Goal: Information Seeking & Learning: Learn about a topic

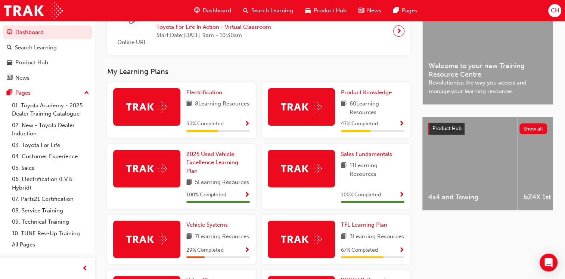
scroll to position [224, 0]
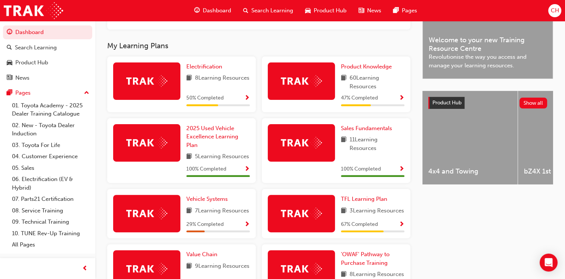
click at [402, 97] on span "Show Progress" at bounding box center [402, 98] width 6 height 7
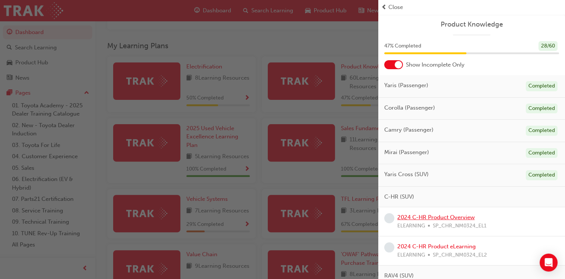
click at [435, 218] on link "2024 C-HR Product Overview" at bounding box center [436, 217] width 77 height 7
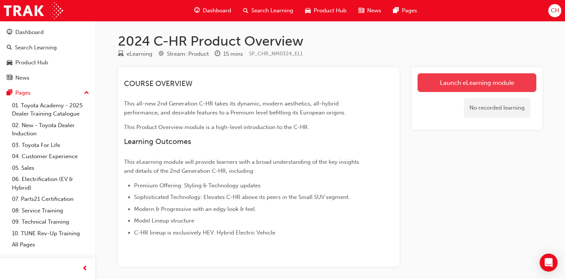
click at [468, 83] on link "Launch eLearning module" at bounding box center [477, 82] width 119 height 19
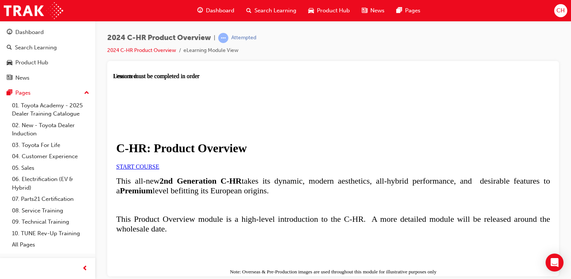
click at [159, 169] on span "START COURSE" at bounding box center [137, 166] width 43 height 6
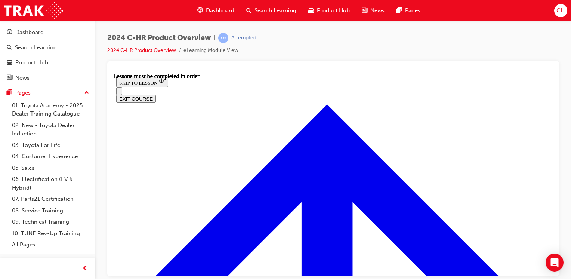
scroll to position [663, 0]
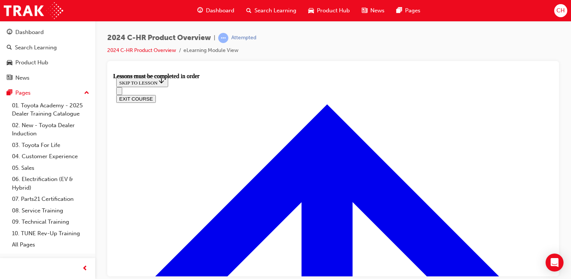
drag, startPoint x: 169, startPoint y: 184, endPoint x: 176, endPoint y: 181, distance: 7.4
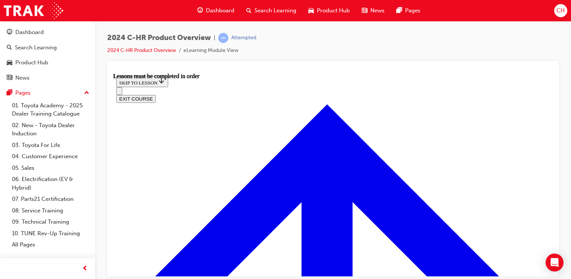
drag, startPoint x: 180, startPoint y: 184, endPoint x: 209, endPoint y: 181, distance: 29.7
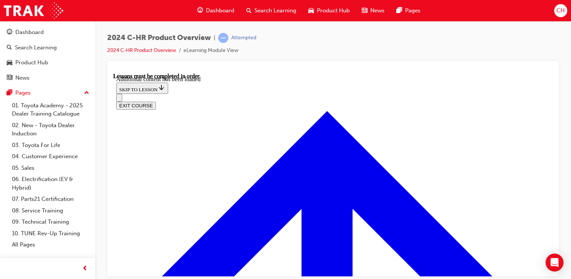
drag, startPoint x: 231, startPoint y: 99, endPoint x: 235, endPoint y: 96, distance: 4.8
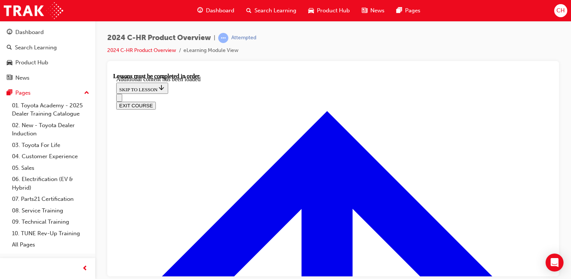
scroll to position [1877, 0]
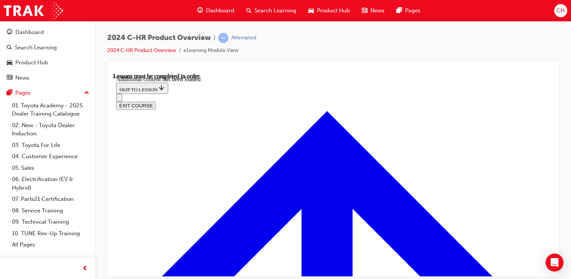
radio input "true"
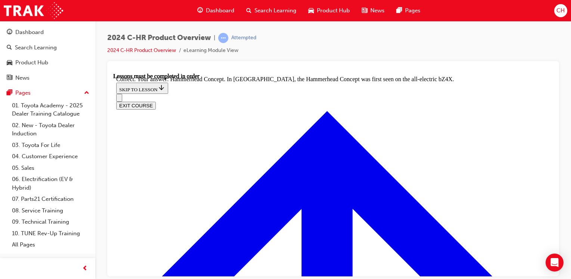
radio input "true"
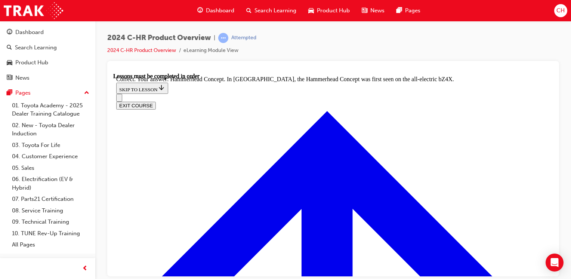
radio input "true"
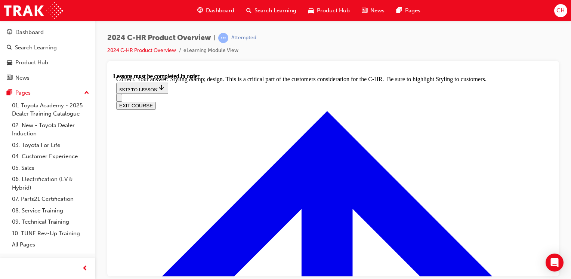
scroll to position [2954, 0]
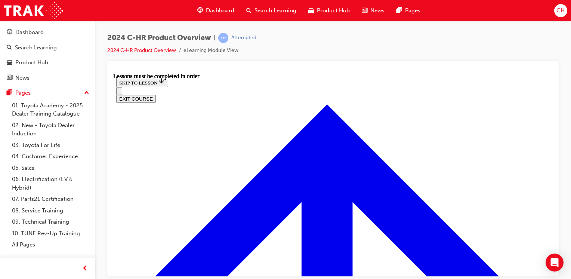
scroll to position [1236, 0]
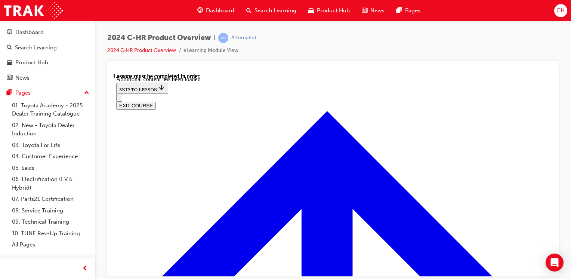
scroll to position [1421, 0]
radio input "true"
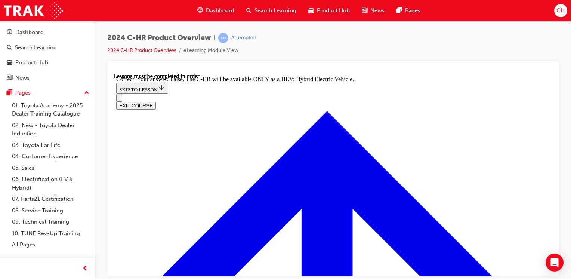
scroll to position [1645, 0]
checkbox input "true"
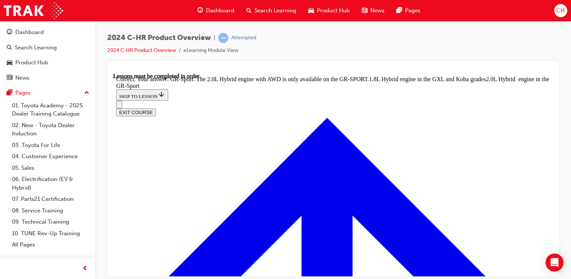
scroll to position [1981, 0]
radio input "true"
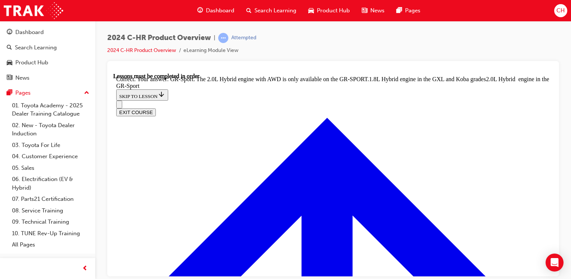
scroll to position [1982, 0]
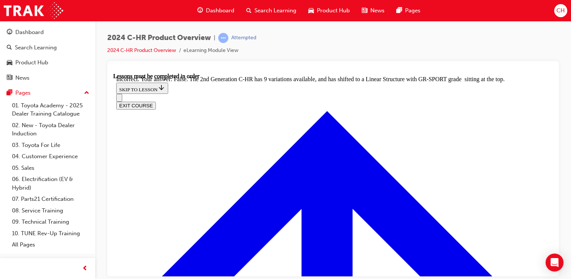
radio input "true"
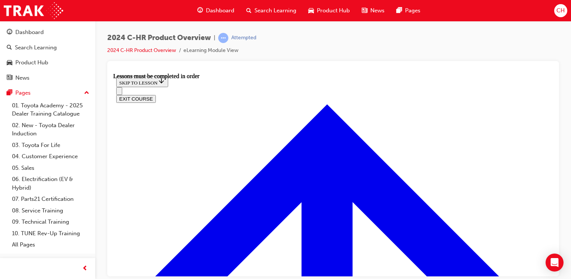
scroll to position [269, 0]
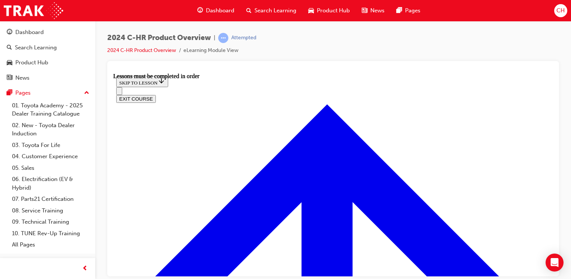
scroll to position [260, 0]
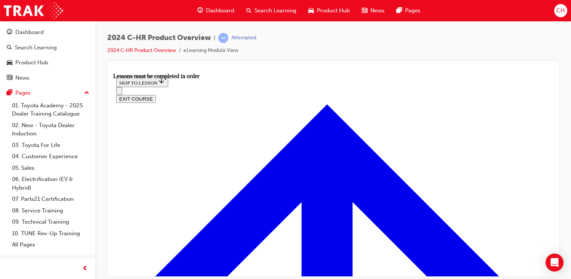
scroll to position [293, 0]
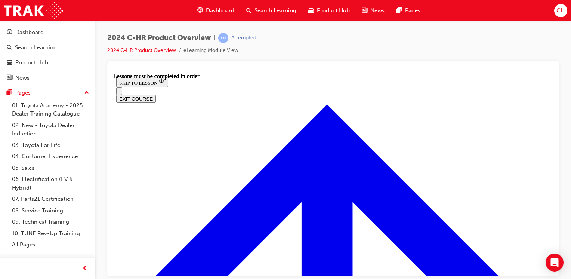
scroll to position [417, 0]
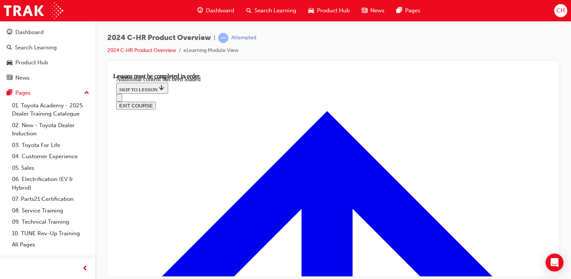
scroll to position [541, 0]
radio input "true"
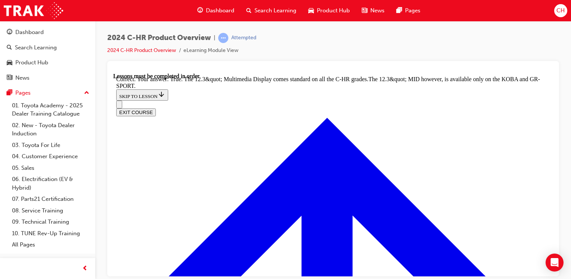
scroll to position [724, 0]
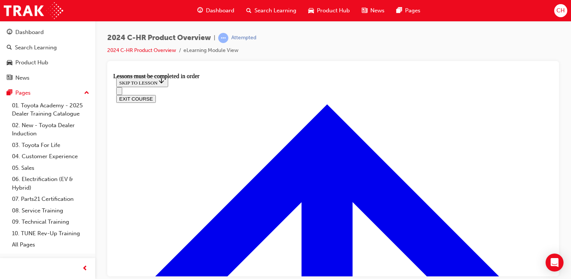
scroll to position [1334, 0]
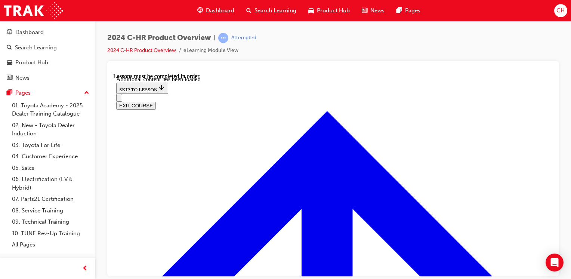
scroll to position [1567, 0]
checkbox input "true"
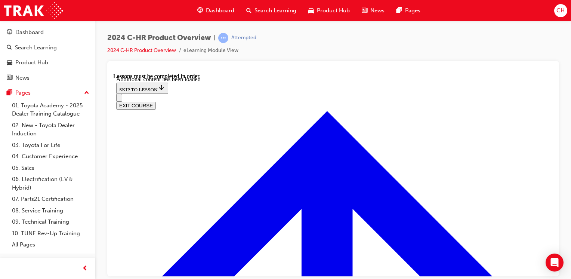
checkbox input "true"
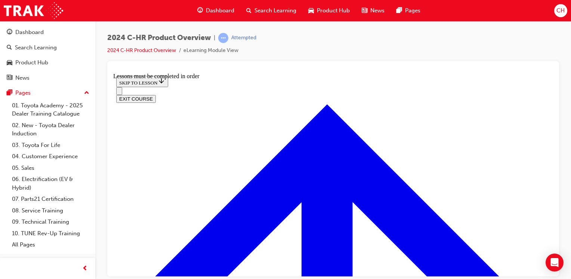
scroll to position [599, 0]
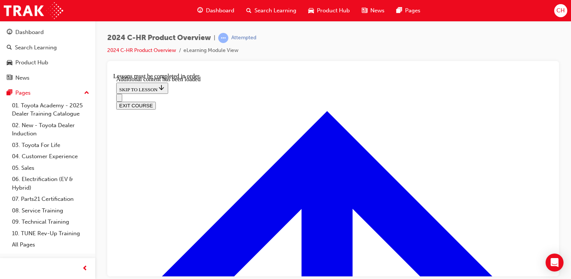
scroll to position [724, 0]
radio input "true"
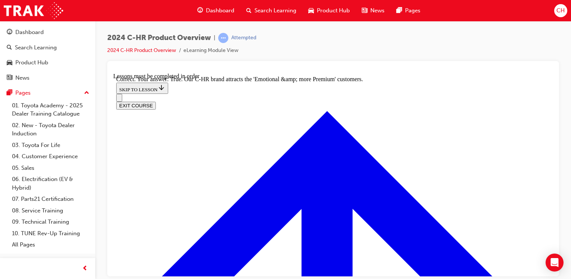
scroll to position [910, 0]
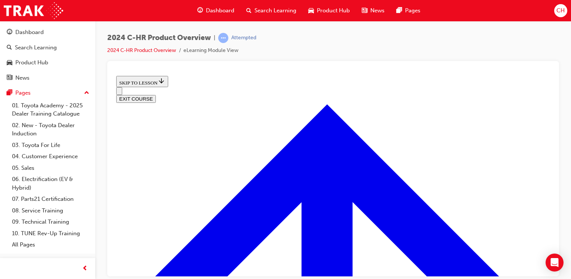
scroll to position [334, 0]
click at [156, 95] on button "EXIT COURSE" at bounding box center [136, 99] width 40 height 8
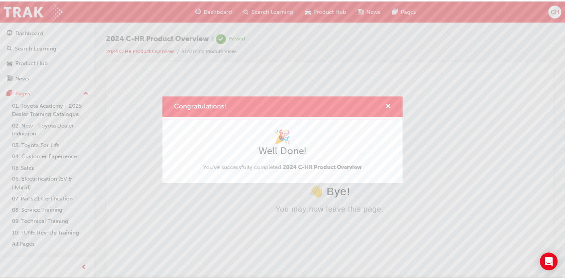
scroll to position [0, 0]
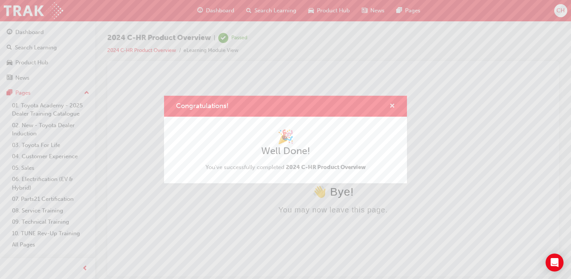
drag, startPoint x: 392, startPoint y: 104, endPoint x: 279, endPoint y: 32, distance: 133.6
click at [392, 104] on span "cross-icon" at bounding box center [392, 106] width 6 height 7
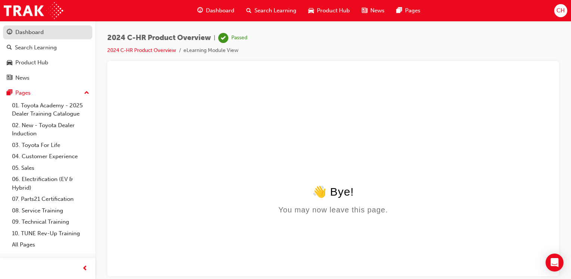
click at [31, 36] on div "Dashboard" at bounding box center [29, 32] width 28 height 9
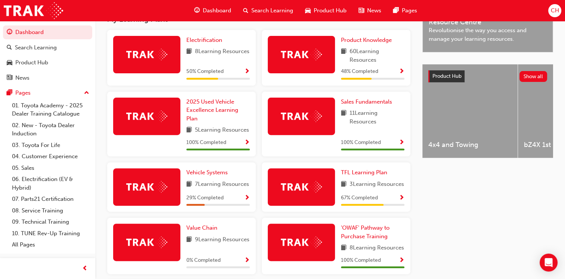
scroll to position [228, 0]
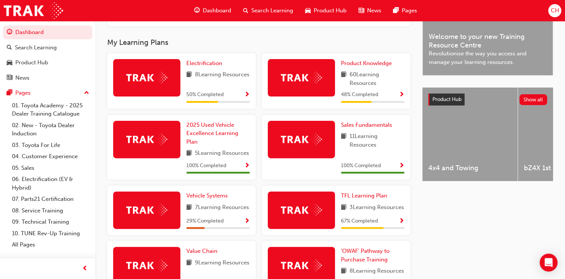
click at [403, 97] on span "Show Progress" at bounding box center [402, 95] width 6 height 7
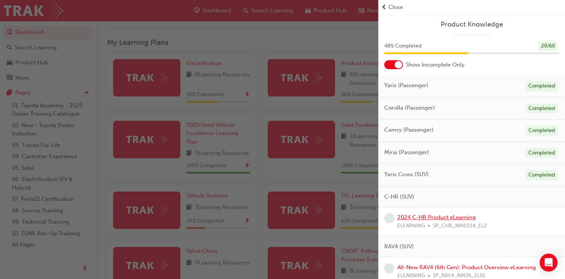
click at [429, 216] on link "2024 C-HR Product eLearning" at bounding box center [437, 217] width 78 height 7
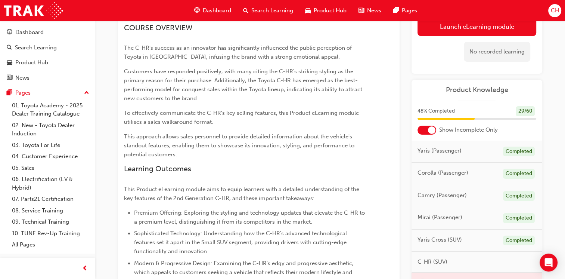
scroll to position [50, 0]
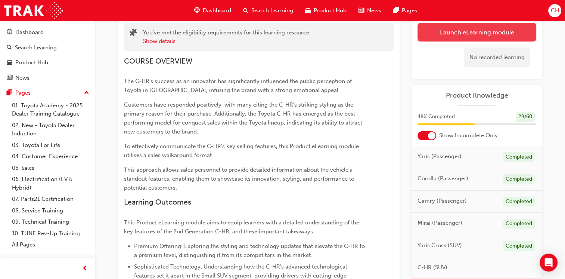
click at [459, 37] on link "Launch eLearning module" at bounding box center [477, 32] width 119 height 19
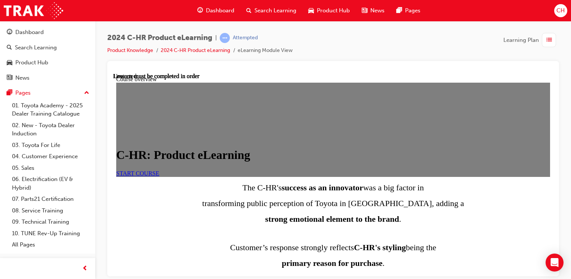
click at [159, 176] on link "START COURSE" at bounding box center [137, 173] width 43 height 6
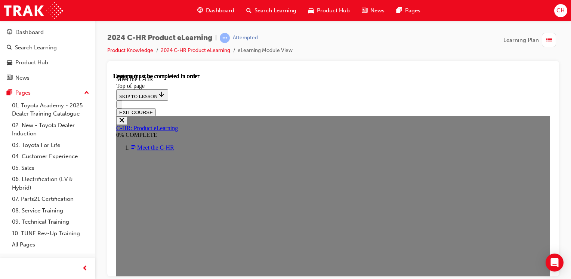
scroll to position [26, 0]
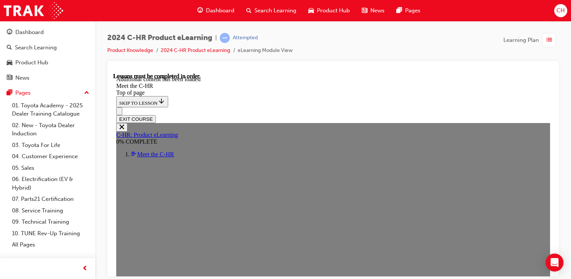
scroll to position [1799, 0]
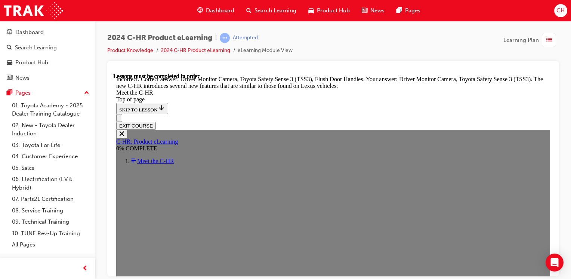
scroll to position [2276, 0]
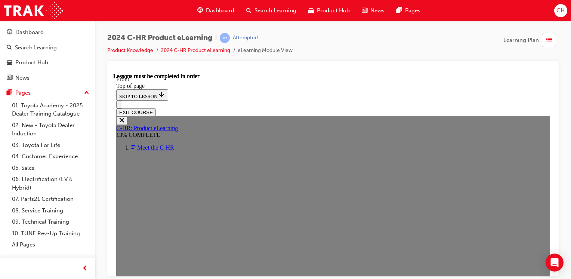
scroll to position [250, 0]
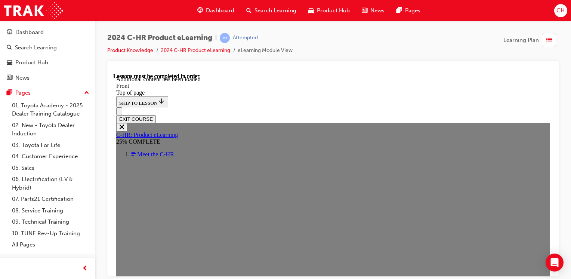
scroll to position [709, 0]
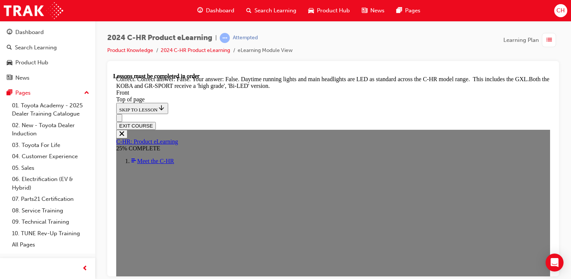
scroll to position [883, 0]
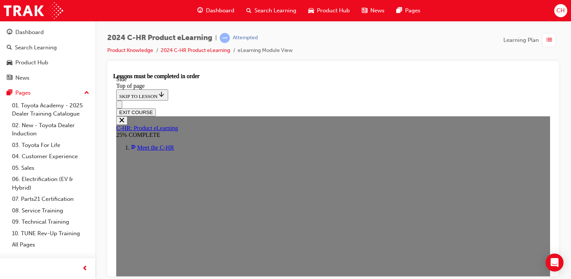
scroll to position [175, 0]
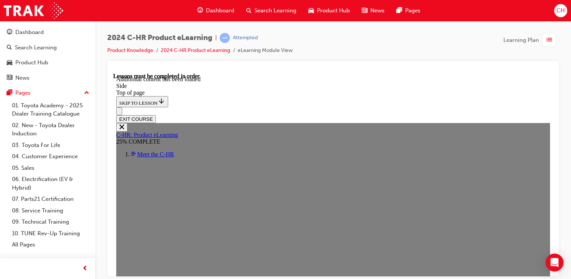
scroll to position [413, 0]
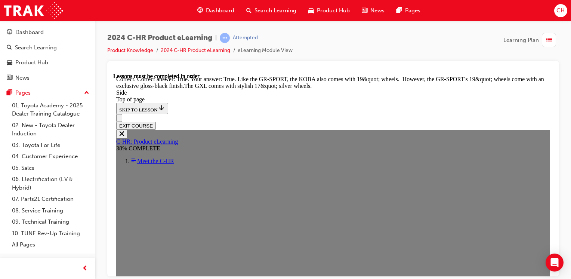
scroll to position [938, 0]
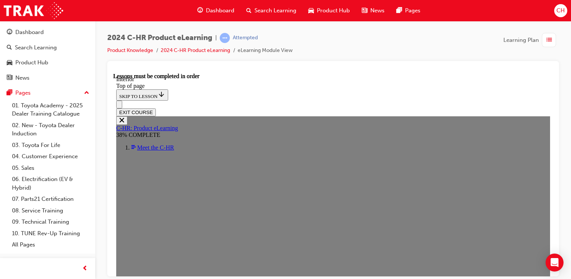
scroll to position [362, 0]
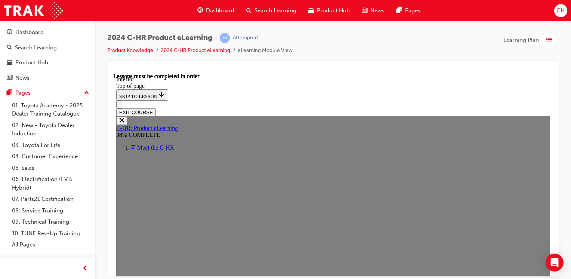
scroll to position [299, 0]
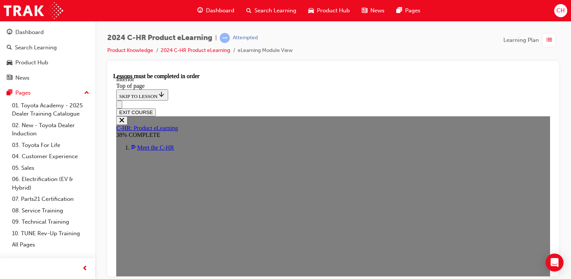
scroll to position [290, 0]
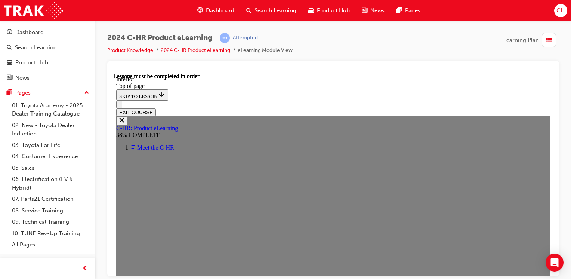
scroll to position [315, 0]
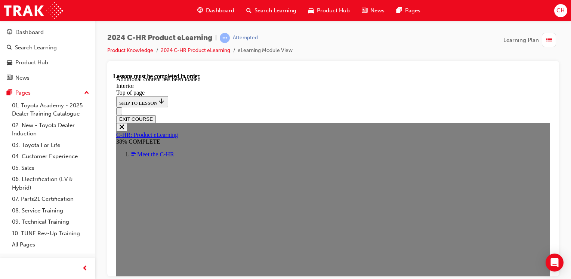
scroll to position [836, 0]
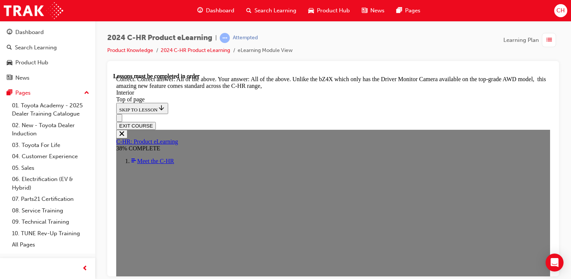
scroll to position [1135, 0]
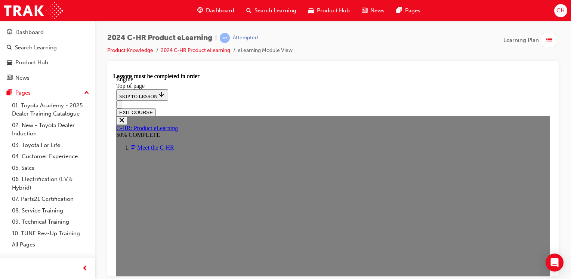
scroll to position [26, 0]
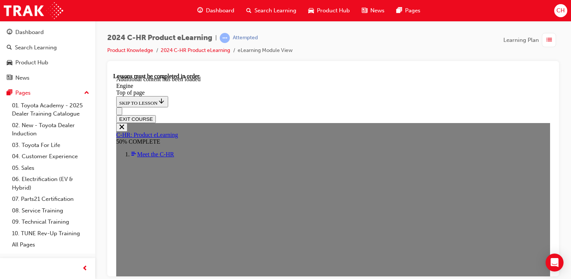
scroll to position [1030, 0]
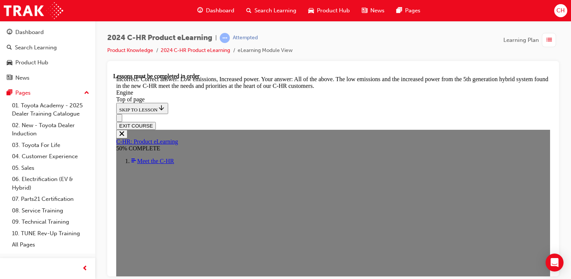
scroll to position [1495, 0]
drag, startPoint x: 225, startPoint y: 198, endPoint x: 223, endPoint y: 172, distance: 26.3
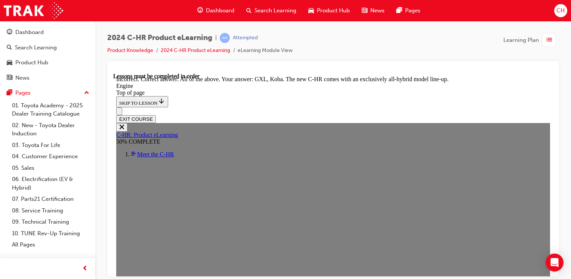
scroll to position [2021, 0]
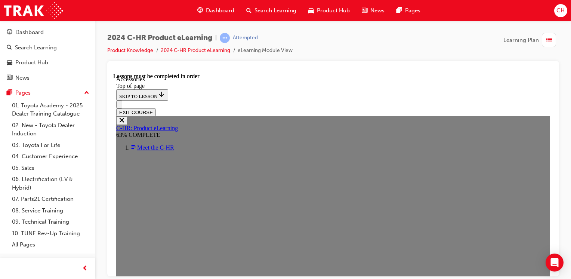
scroll to position [267, 0]
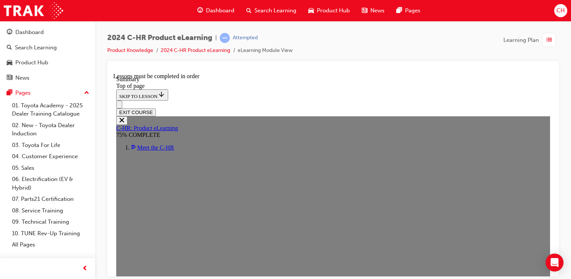
drag, startPoint x: 439, startPoint y: 130, endPoint x: 400, endPoint y: 155, distance: 46.4
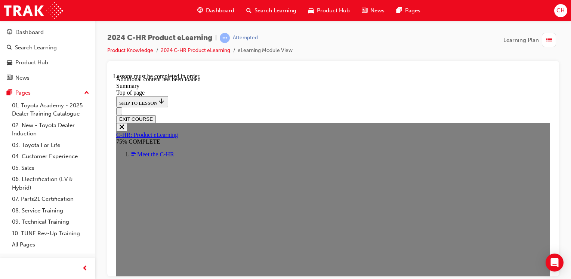
scroll to position [1316, 0]
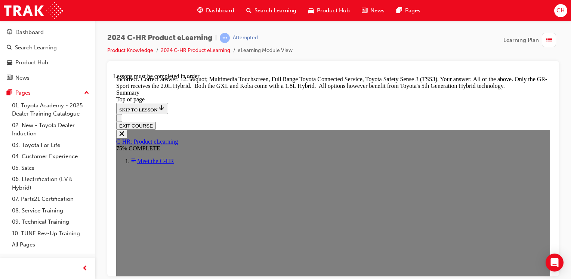
scroll to position [1430, 0]
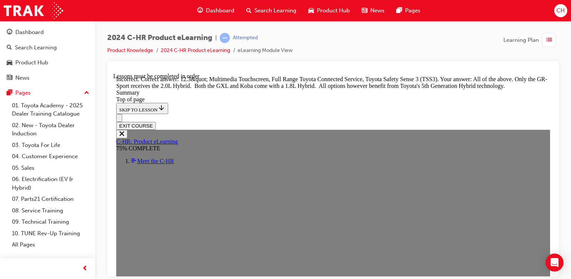
drag, startPoint x: 220, startPoint y: 265, endPoint x: 225, endPoint y: 259, distance: 7.7
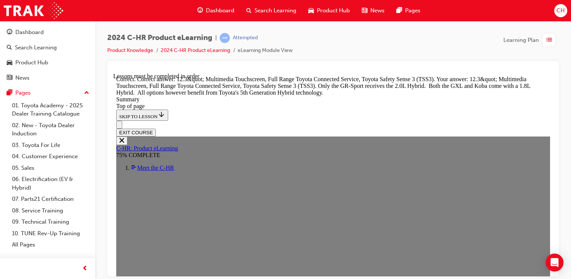
scroll to position [1467, 0]
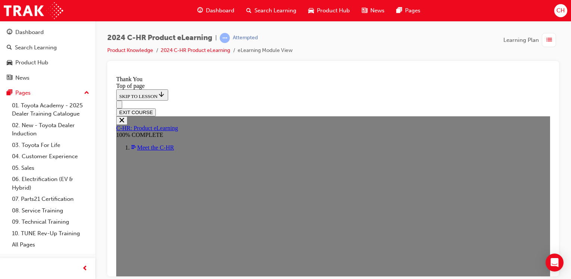
scroll to position [316, 0]
click at [156, 108] on button "EXIT COURSE" at bounding box center [136, 112] width 40 height 8
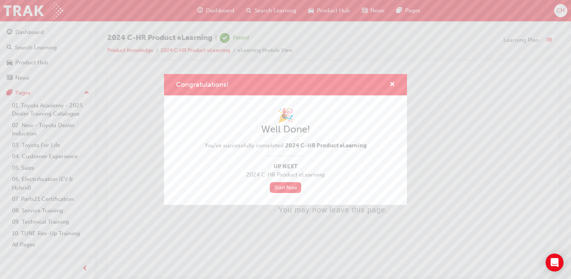
scroll to position [0, 0]
click at [393, 86] on span "cross-icon" at bounding box center [392, 84] width 6 height 7
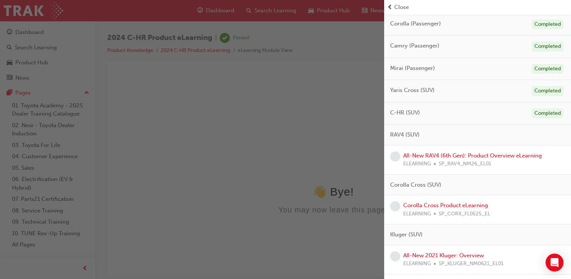
scroll to position [112, 0]
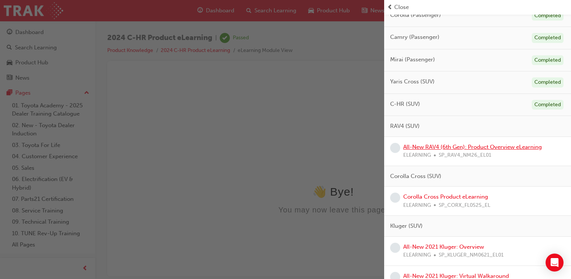
click at [460, 147] on link "All-New RAV4 (6th Gen): Product Overview eLearning" at bounding box center [472, 147] width 139 height 7
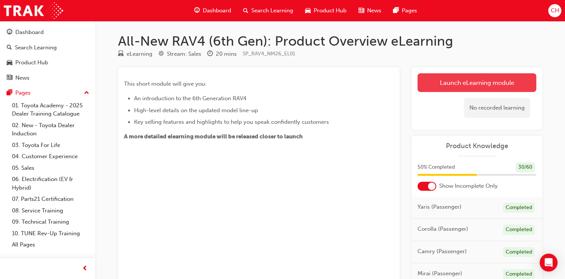
click at [474, 84] on link "Launch eLearning module" at bounding box center [477, 82] width 119 height 19
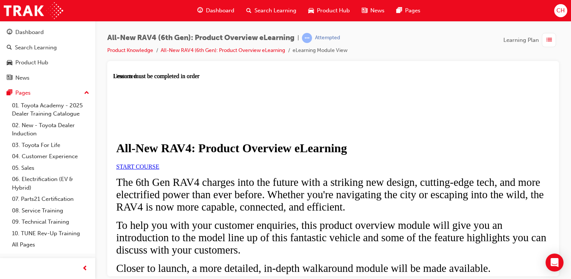
click at [159, 169] on span "START COURSE" at bounding box center [137, 166] width 43 height 6
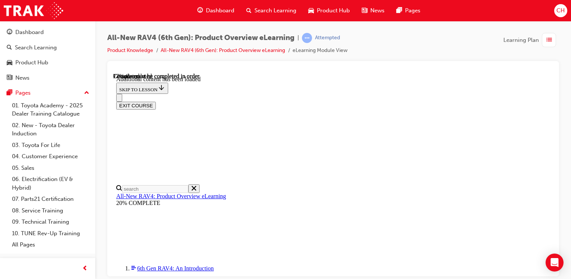
scroll to position [1028, 12]
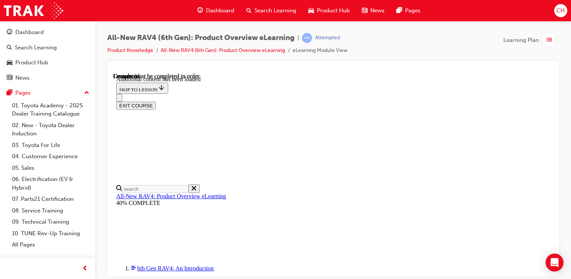
scroll to position [1370, 12]
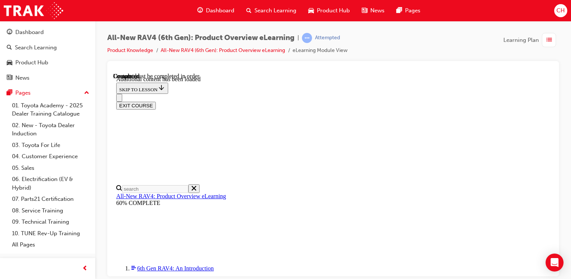
radio input "true"
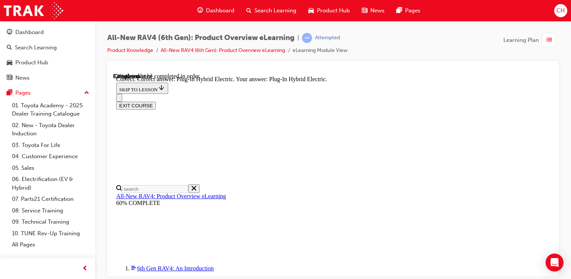
scroll to position [224, 0]
radio input "true"
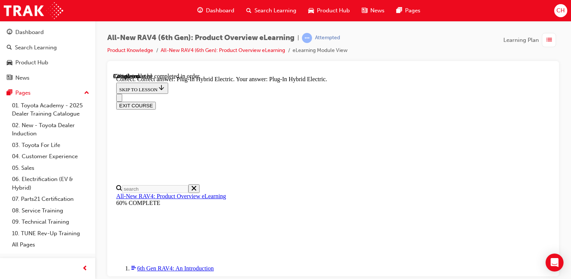
radio input "true"
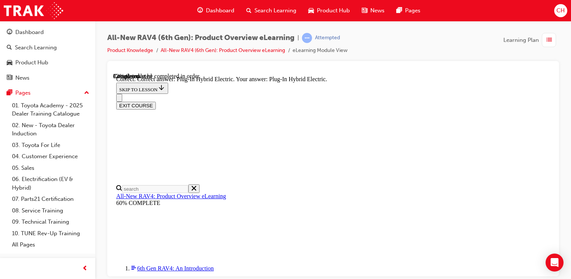
scroll to position [248, 0]
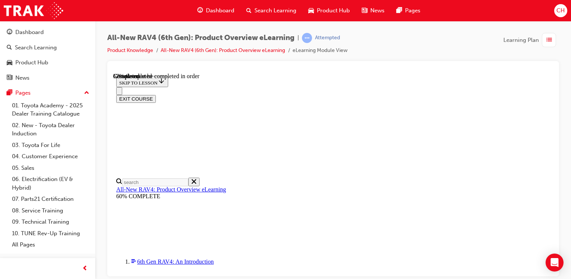
scroll to position [262, 0]
checkbox input "true"
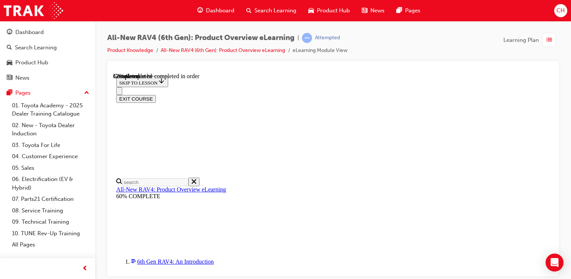
checkbox input "false"
drag, startPoint x: 296, startPoint y: 132, endPoint x: 298, endPoint y: 106, distance: 25.9
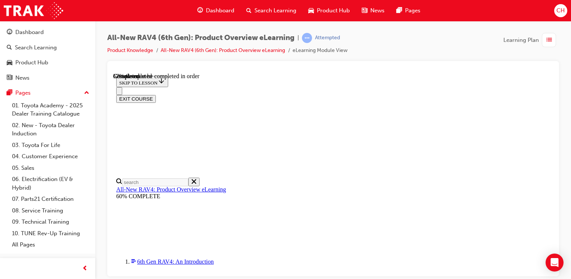
checkbox input "true"
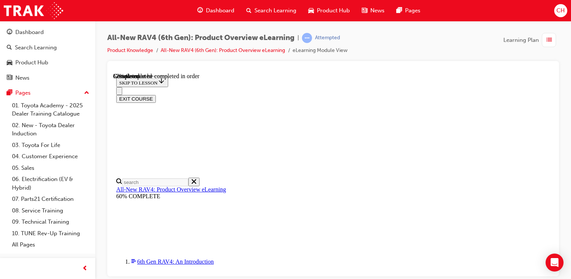
checkbox input "true"
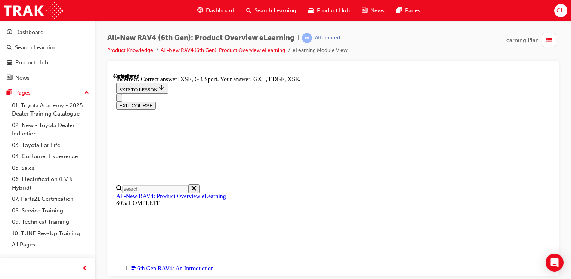
scroll to position [330, 0]
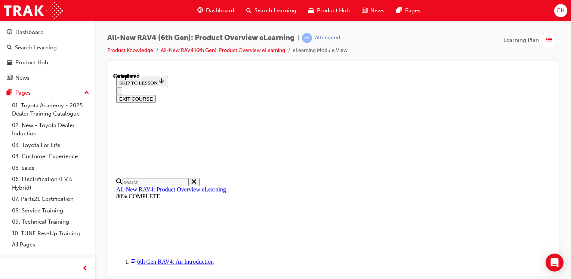
scroll to position [207, 0]
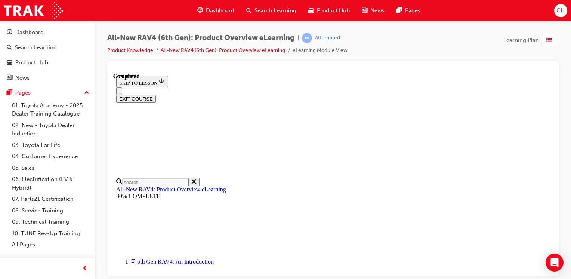
radio input "true"
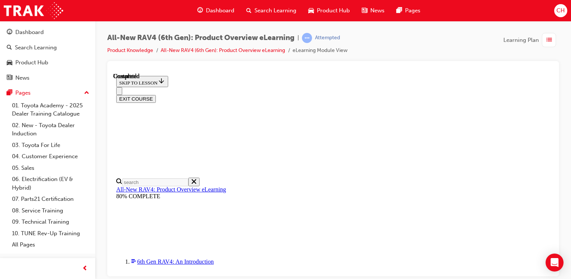
radio input "true"
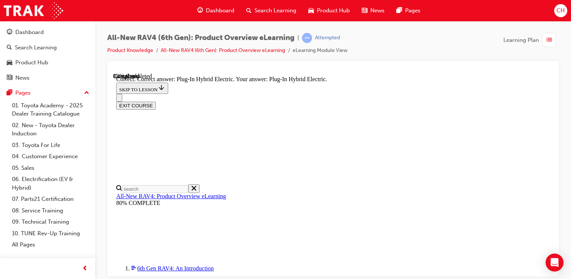
scroll to position [298, 0]
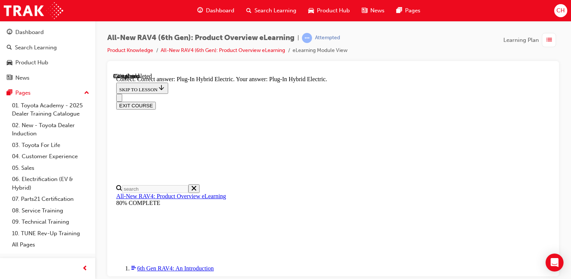
radio input "true"
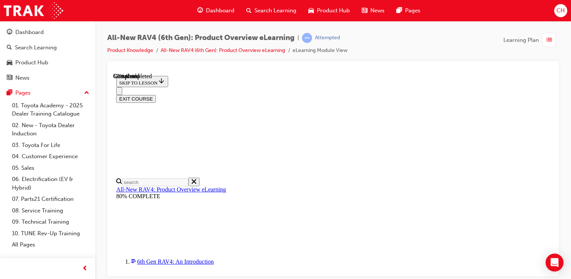
scroll to position [262, 0]
checkbox input "true"
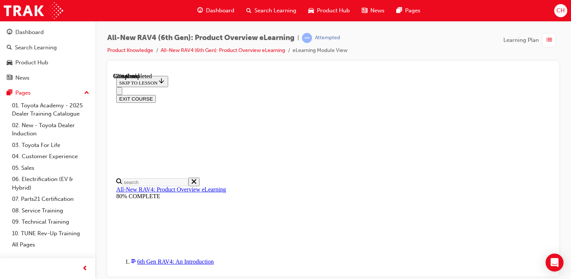
checkbox input "true"
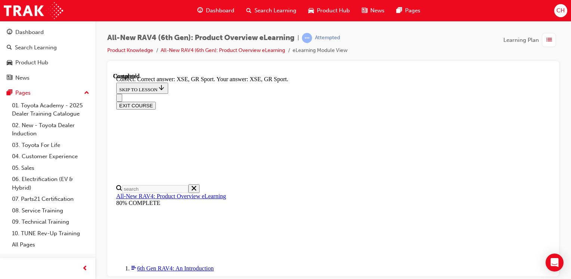
scroll to position [330, 0]
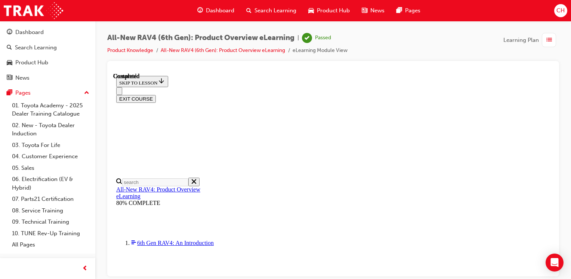
scroll to position [84, 0]
click at [156, 95] on button "EXIT COURSE" at bounding box center [136, 99] width 40 height 8
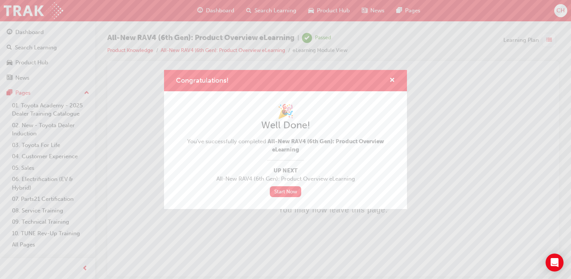
scroll to position [0, 0]
click at [391, 79] on span "cross-icon" at bounding box center [392, 80] width 6 height 7
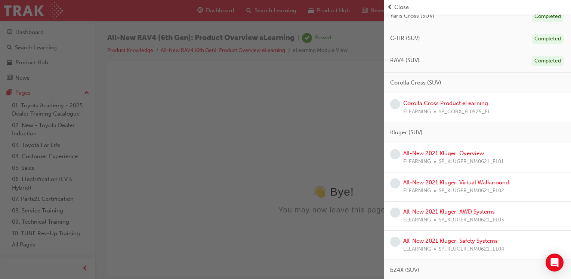
scroll to position [165, 0]
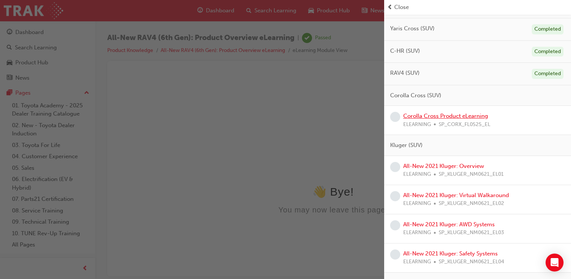
click at [433, 115] on link "Corolla Cross Product eLearning" at bounding box center [445, 115] width 85 height 7
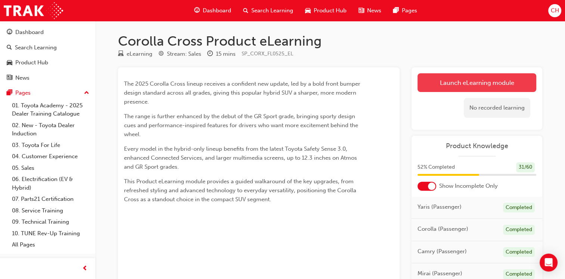
click at [469, 86] on link "Launch eLearning module" at bounding box center [477, 82] width 119 height 19
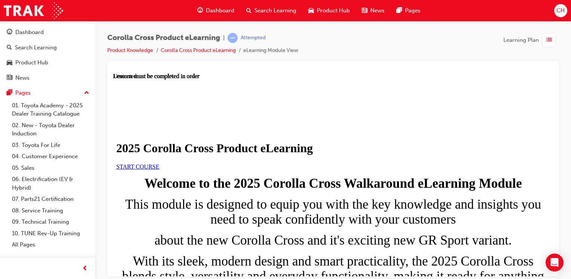
click at [159, 169] on link "START COURSE" at bounding box center [137, 166] width 43 height 6
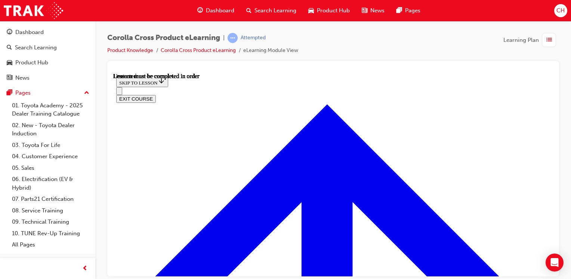
scroll to position [26, 0]
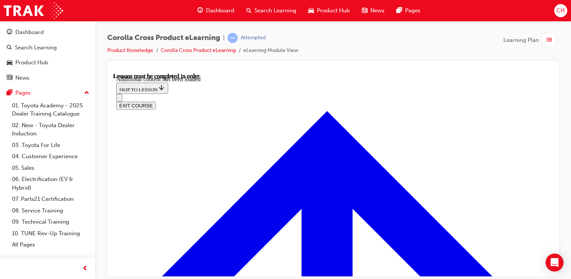
radio input "true"
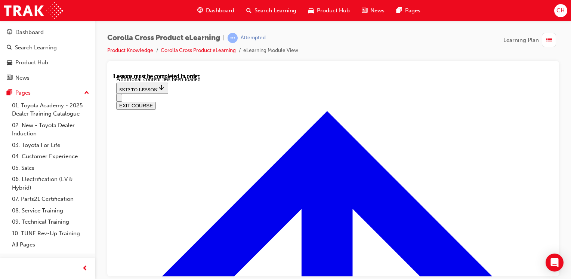
scroll to position [1534, 0]
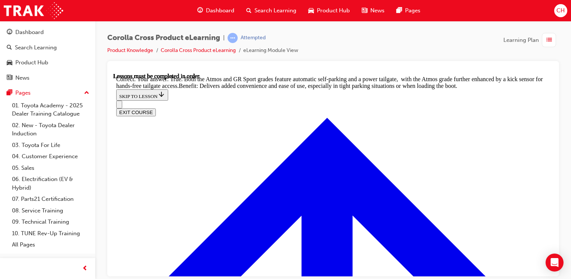
scroll to position [1690, 0]
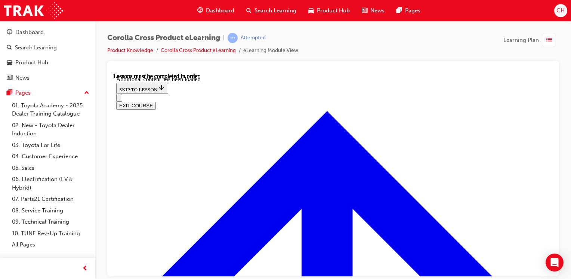
scroll to position [1018, 0]
radio input "true"
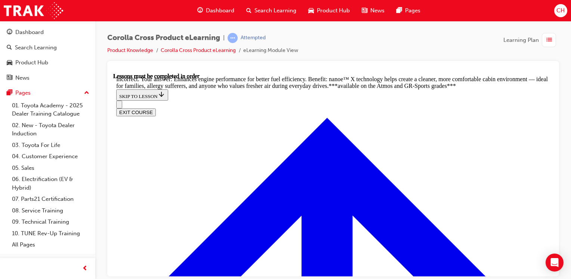
scroll to position [1168, 0]
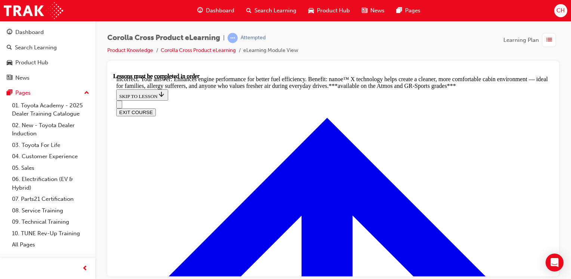
radio input "true"
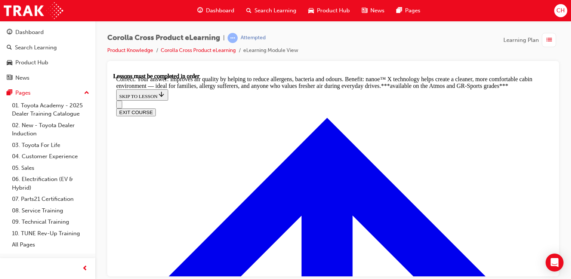
radio input "true"
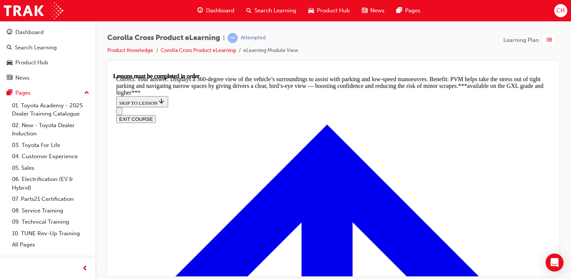
scroll to position [1649, 0]
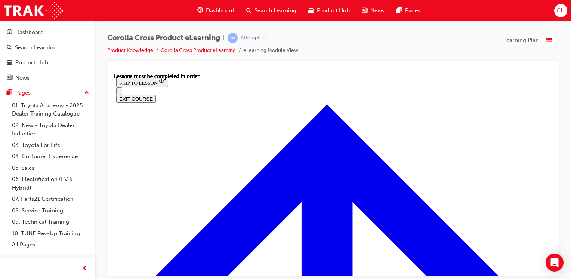
scroll to position [615, 0]
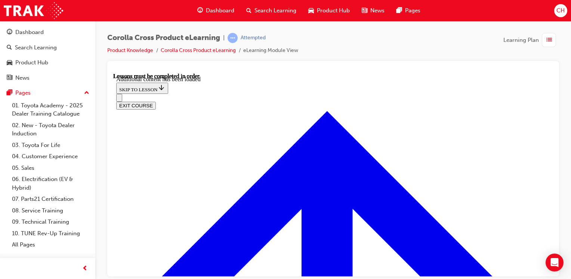
scroll to position [1112, 0]
radio input "true"
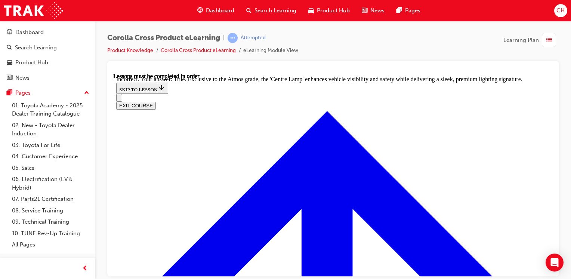
scroll to position [1229, 0]
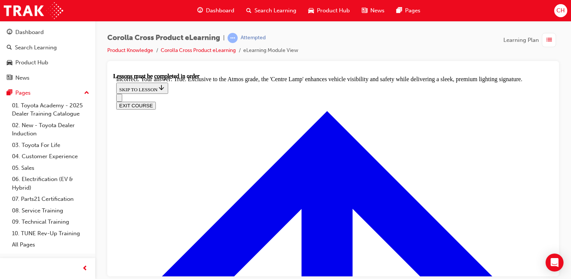
radio input "true"
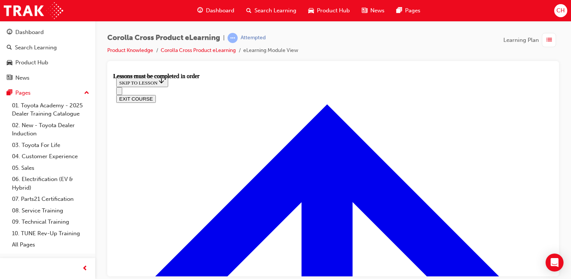
scroll to position [661, 0]
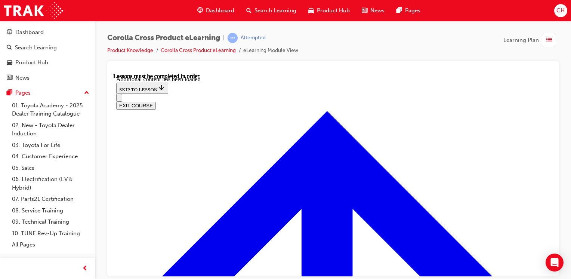
scroll to position [913, 0]
radio input "true"
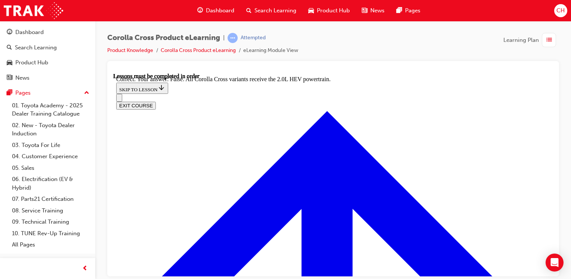
scroll to position [1109, 0]
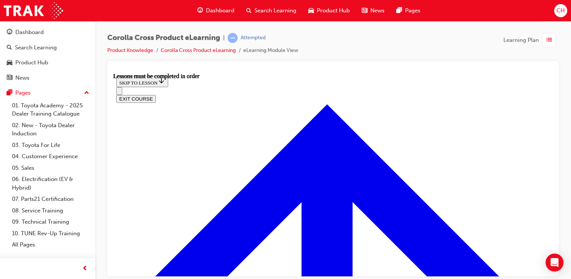
scroll to position [586, 0]
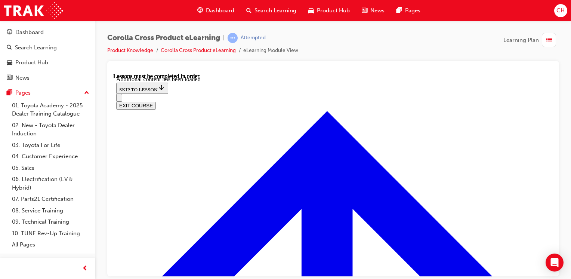
scroll to position [861, 0]
radio input "true"
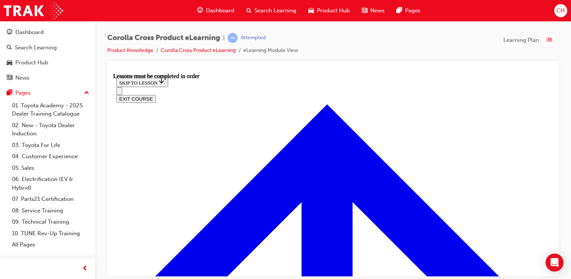
scroll to position [698, 0]
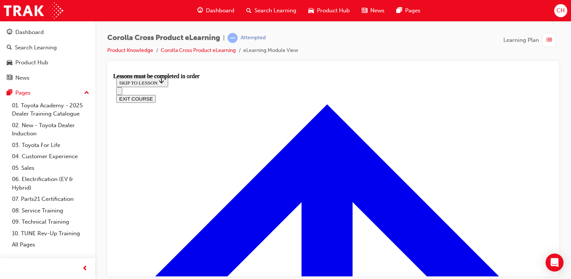
scroll to position [660, 0]
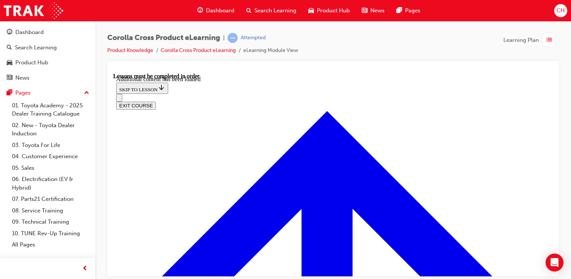
scroll to position [1083, 0]
radio input "true"
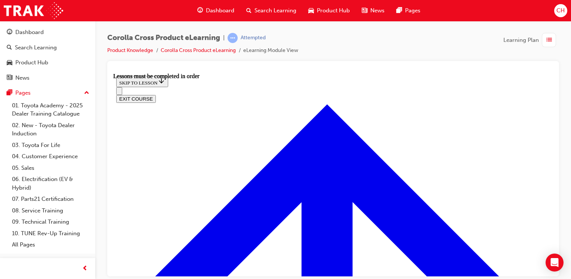
scroll to position [642, 0]
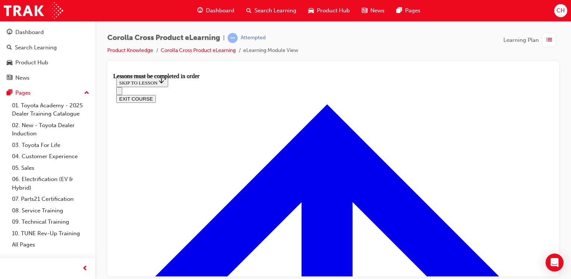
scroll to position [636, 0]
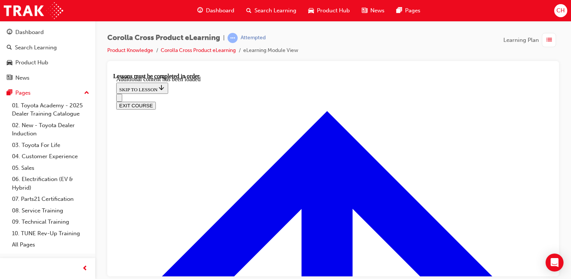
scroll to position [989, 0]
radio input "true"
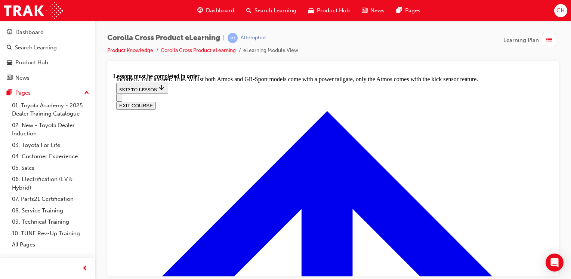
radio input "true"
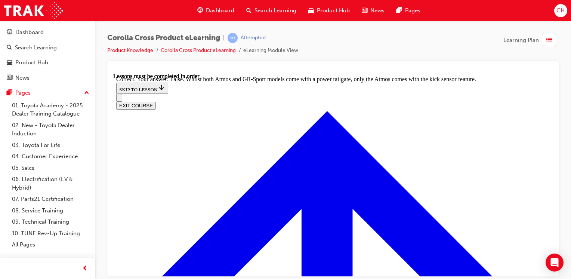
scroll to position [76, 0]
drag, startPoint x: 222, startPoint y: 139, endPoint x: 187, endPoint y: 202, distance: 71.9
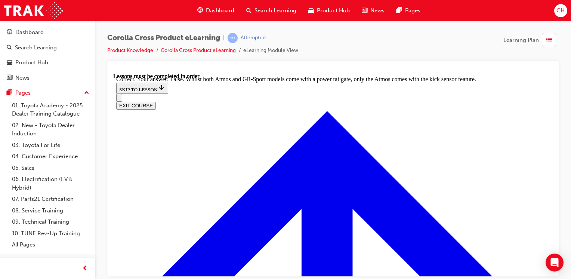
scroll to position [1220, 0]
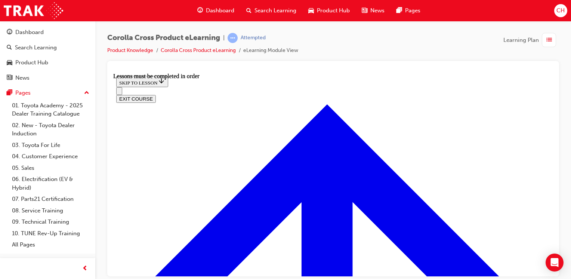
scroll to position [773, 0]
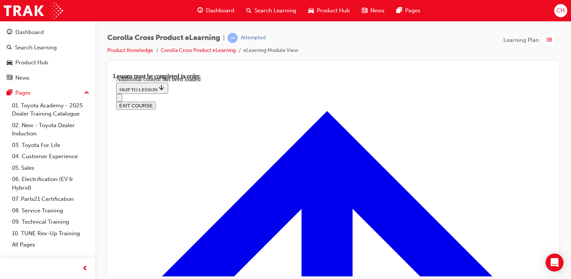
scroll to position [1579, 0]
checkbox input "true"
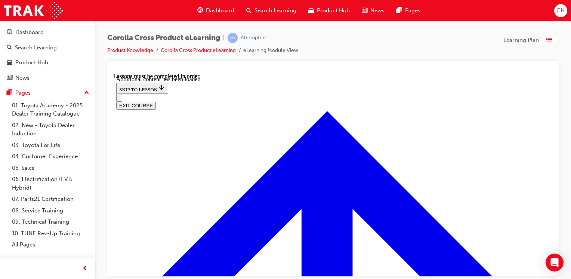
checkbox input "true"
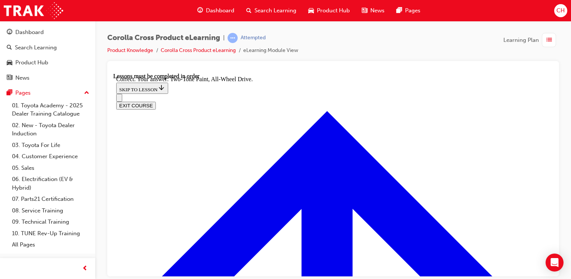
radio input "true"
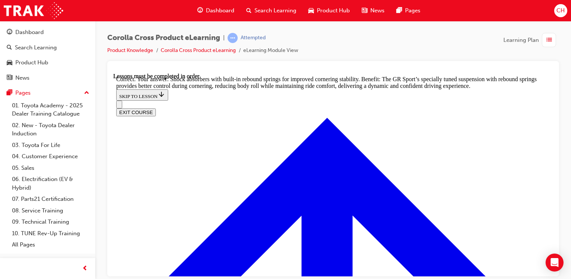
scroll to position [2268, 0]
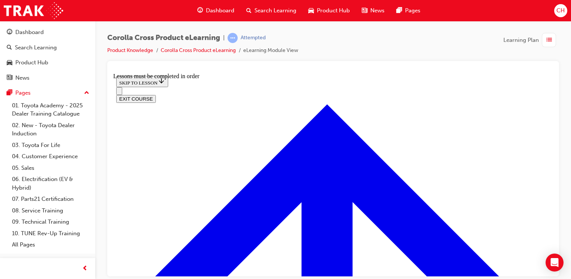
scroll to position [26, 0]
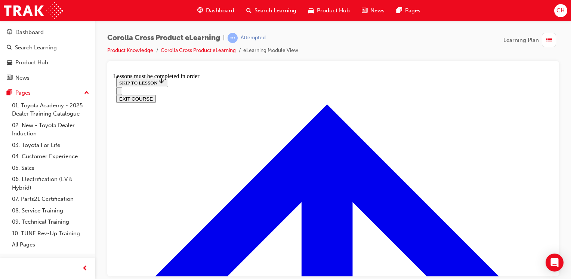
scroll to position [822, 0]
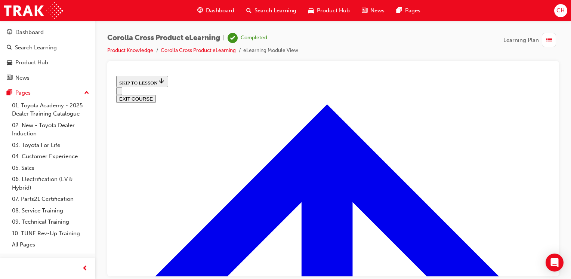
scroll to position [370, 0]
click at [156, 95] on button "EXIT COURSE" at bounding box center [136, 99] width 40 height 8
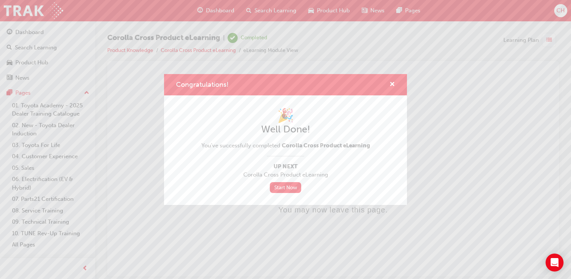
scroll to position [0, 0]
click at [292, 191] on link "Start Now" at bounding box center [285, 187] width 31 height 11
click at [291, 186] on link "Start Now" at bounding box center [285, 187] width 31 height 11
click at [392, 84] on span "cross-icon" at bounding box center [392, 84] width 6 height 7
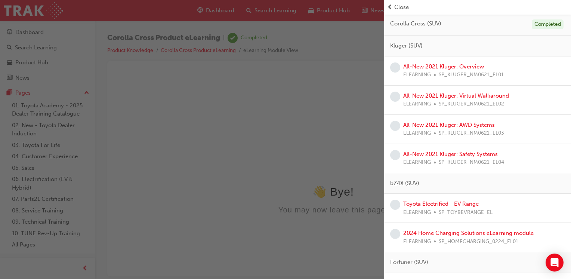
scroll to position [224, 0]
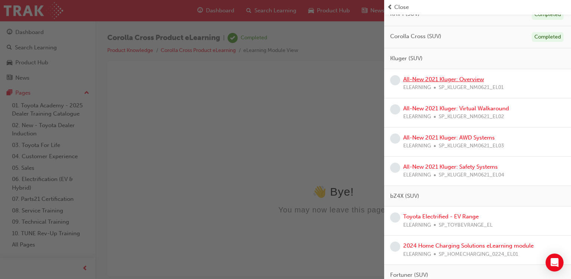
click at [449, 80] on link "All-New 2021 Kluger: Overview" at bounding box center [443, 79] width 81 height 7
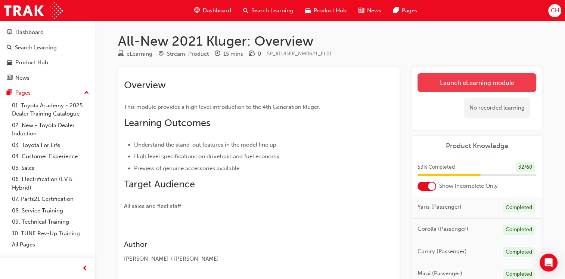
click at [471, 81] on link "Launch eLearning module" at bounding box center [477, 82] width 119 height 19
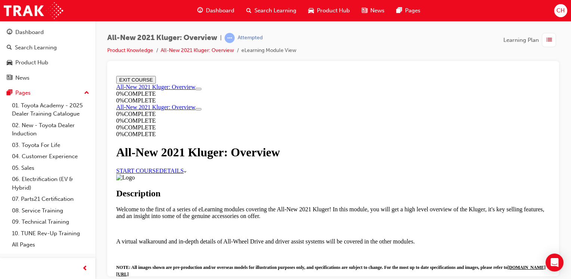
click at [159, 173] on link "START COURSE" at bounding box center [137, 170] width 43 height 6
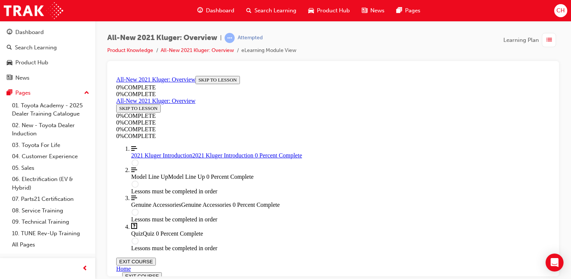
scroll to position [25, 0]
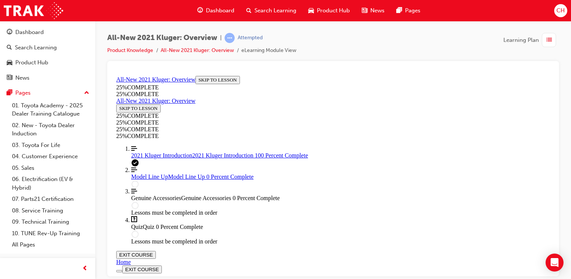
scroll to position [1382, 0]
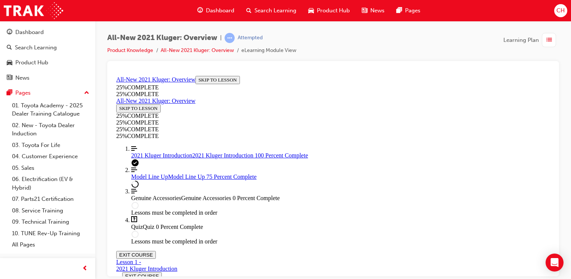
scroll to position [1558, 0]
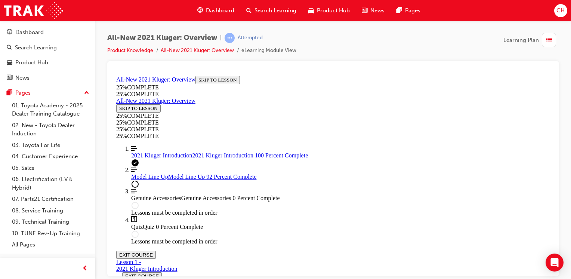
scroll to position [2028, 0]
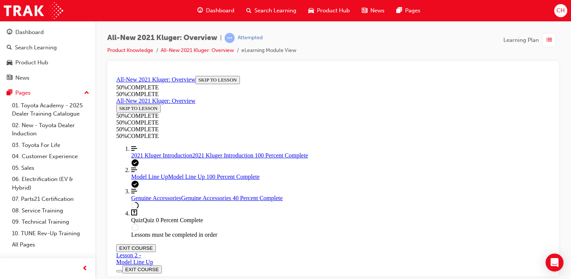
scroll to position [324, 0]
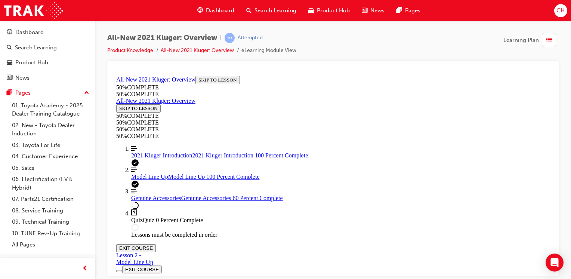
scroll to position [478, 0]
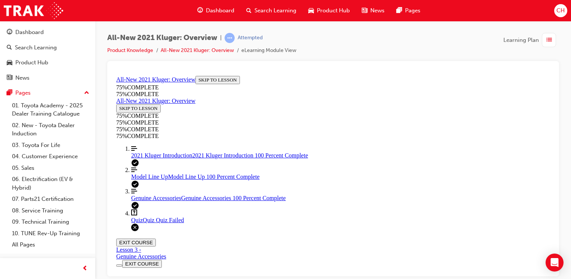
scroll to position [102, 0]
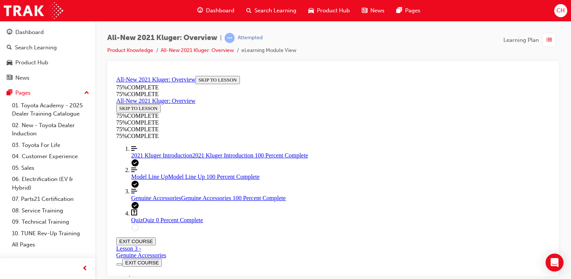
scroll to position [177, 0]
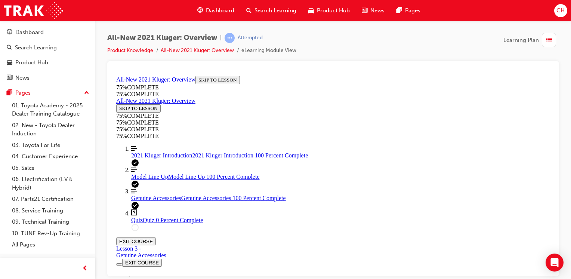
scroll to position [27, 0]
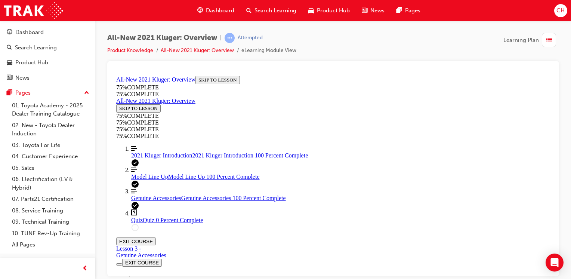
scroll to position [176, 0]
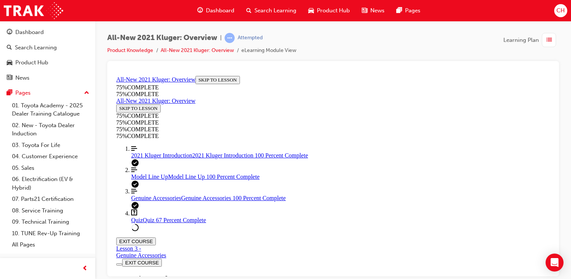
scroll to position [27, 0]
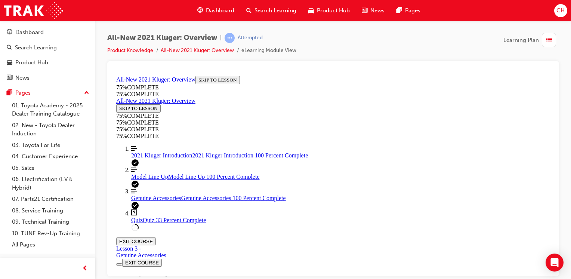
scroll to position [176, 0]
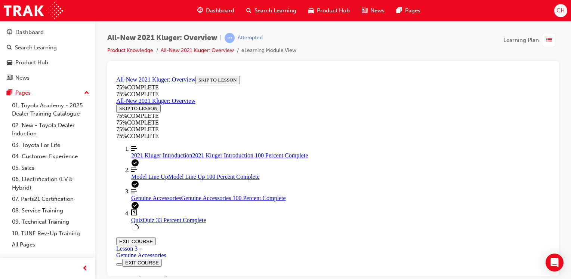
scroll to position [102, 0]
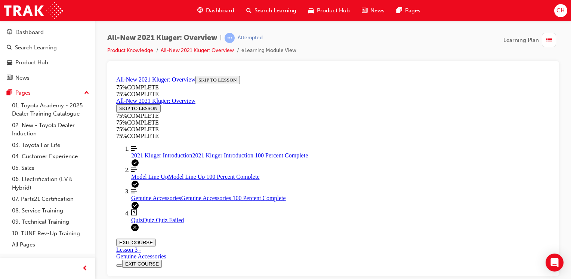
scroll to position [182, 0]
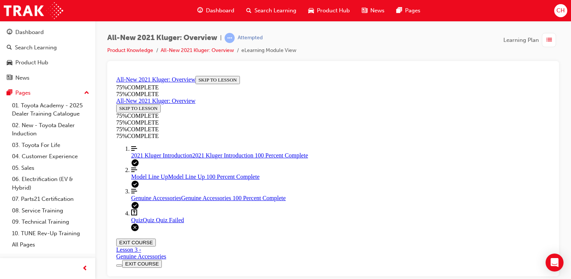
scroll to position [182, 0]
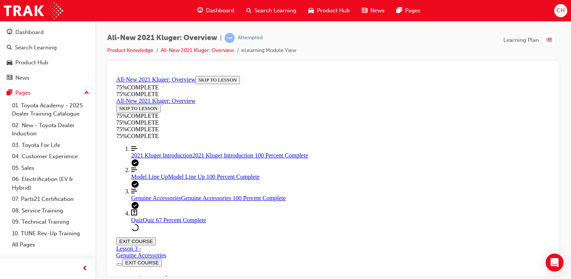
scroll to position [176, 0]
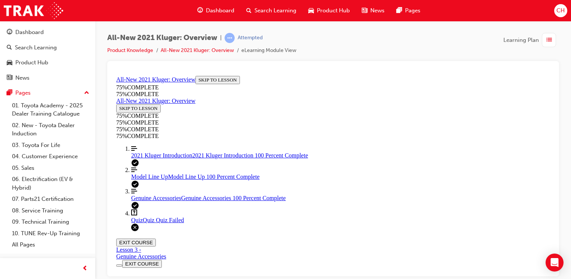
click at [142, 180] on link "Align left Three vertical lines aligned to the left Model Line Up Model Line Up…" at bounding box center [340, 172] width 419 height 13
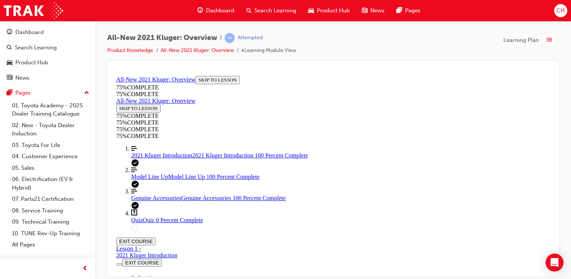
click at [157, 158] on span "2021 Kluger Introduction" at bounding box center [161, 155] width 61 height 6
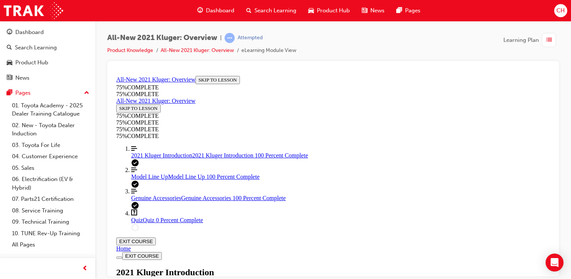
scroll to position [922, 0]
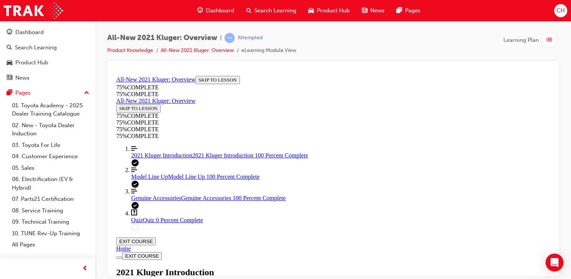
click at [138, 223] on span "Quiz" at bounding box center [137, 219] width 12 height 6
click at [155, 158] on span "2021 Kluger Introduction" at bounding box center [161, 155] width 61 height 6
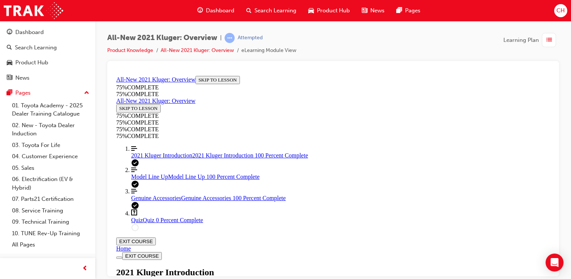
scroll to position [848, 0]
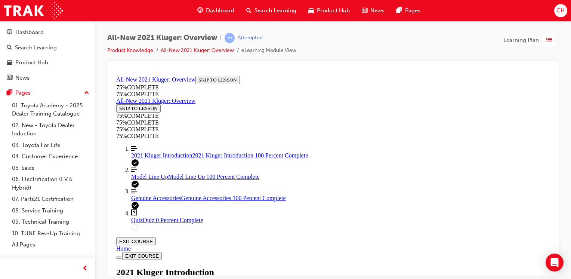
click at [135, 223] on span "Quiz" at bounding box center [137, 219] width 12 height 6
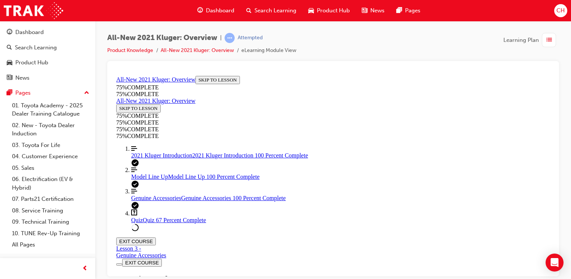
scroll to position [64, 0]
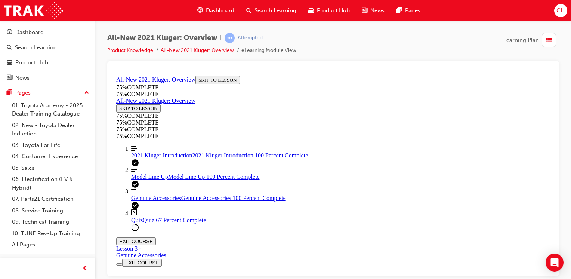
click at [161, 158] on span "2021 Kluger Introduction" at bounding box center [161, 155] width 61 height 6
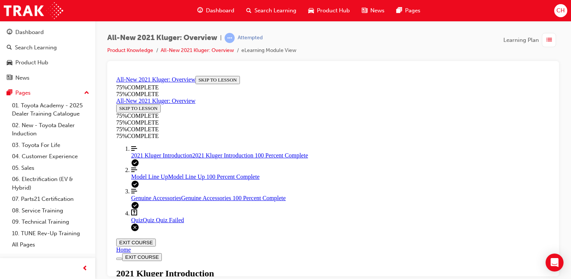
scroll to position [1382, 0]
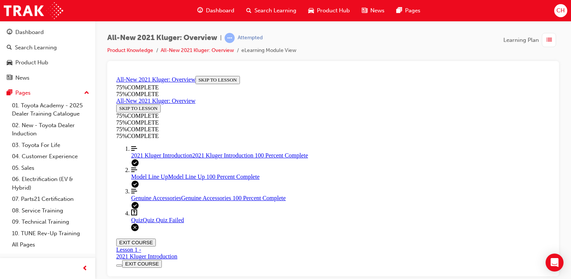
scroll to position [1184, 0]
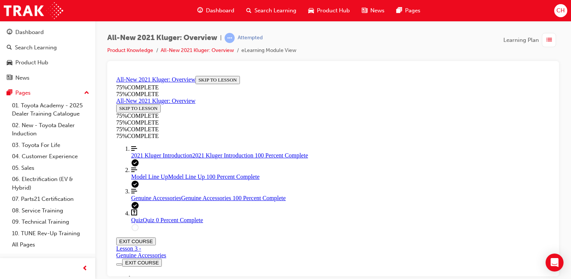
scroll to position [176, 0]
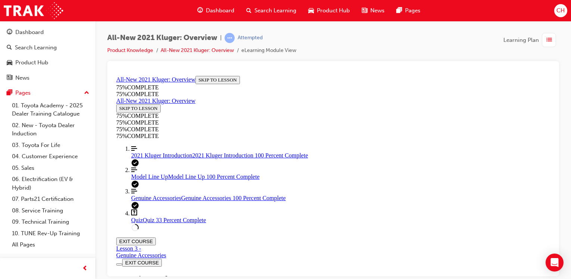
scroll to position [139, 0]
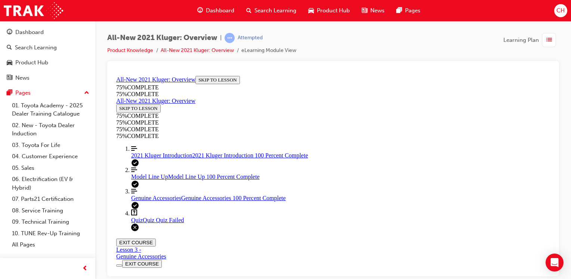
scroll to position [176, 0]
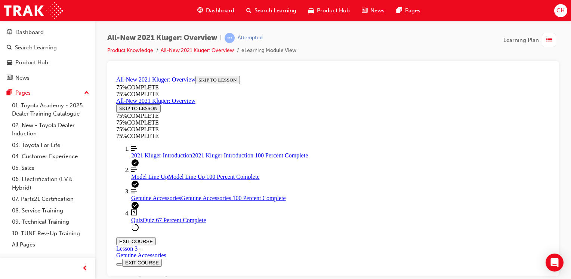
click at [156, 237] on button "EXIT COURSE" at bounding box center [136, 241] width 40 height 8
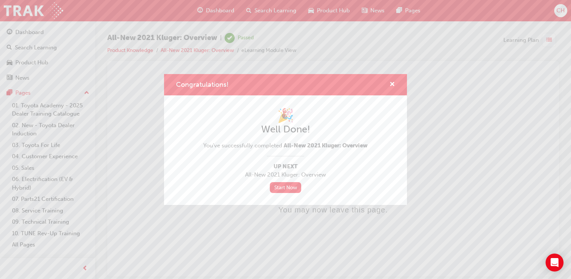
scroll to position [0, 0]
click at [281, 186] on link "Start Now" at bounding box center [285, 187] width 31 height 11
click at [390, 83] on span "cross-icon" at bounding box center [392, 84] width 6 height 7
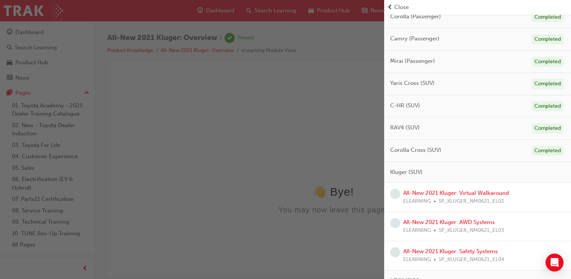
scroll to position [112, 0]
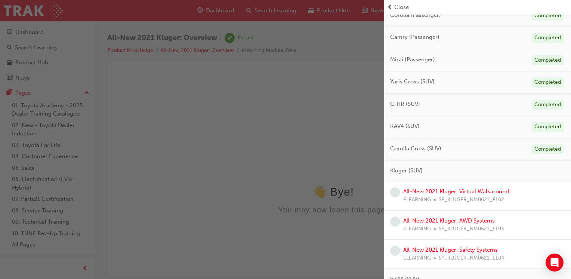
click at [446, 191] on link "All-New 2021 Kluger: Virtual Walkaround" at bounding box center [456, 191] width 106 height 7
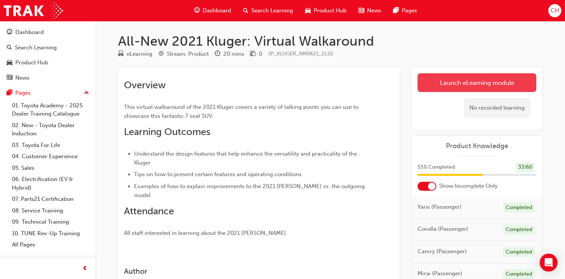
click at [444, 88] on link "Launch eLearning module" at bounding box center [477, 82] width 119 height 19
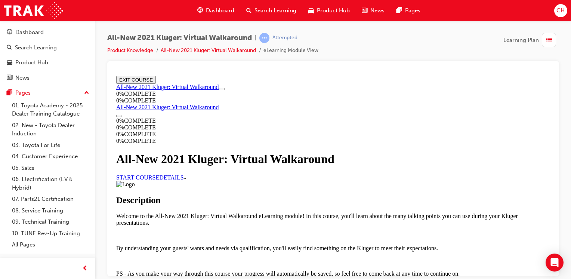
click at [159, 178] on link "START COURSE" at bounding box center [137, 177] width 43 height 6
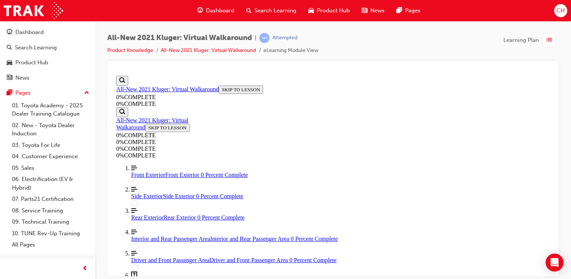
scroll to position [100, 0]
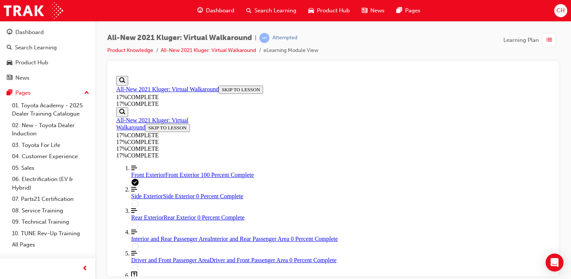
drag, startPoint x: 387, startPoint y: 183, endPoint x: 391, endPoint y: 180, distance: 4.6
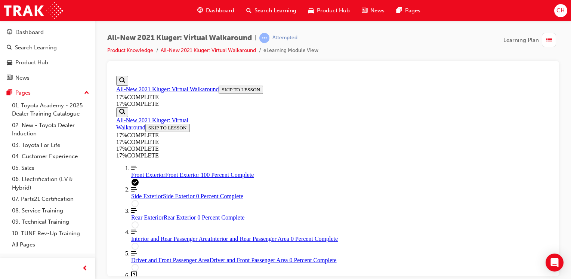
drag, startPoint x: 461, startPoint y: 255, endPoint x: 465, endPoint y: 253, distance: 4.2
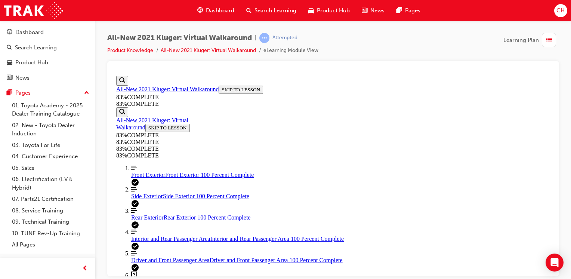
drag, startPoint x: 300, startPoint y: 173, endPoint x: 300, endPoint y: 166, distance: 7.9
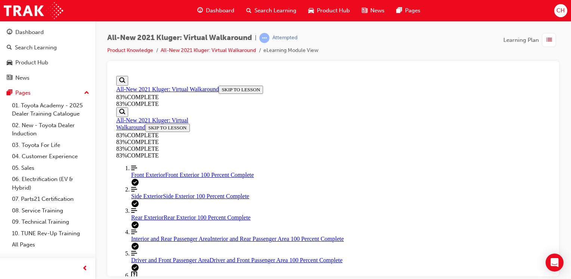
scroll to position [139, 0]
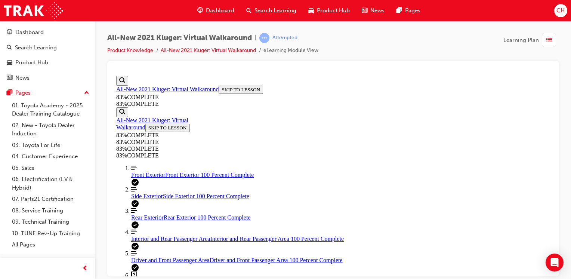
scroll to position [64, 0]
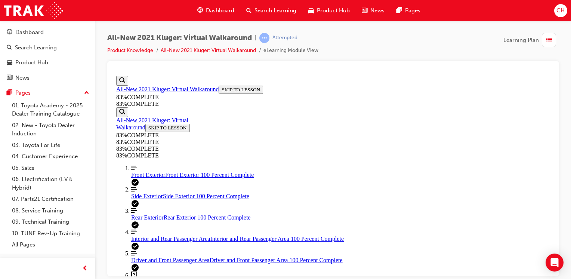
scroll to position [64, 0]
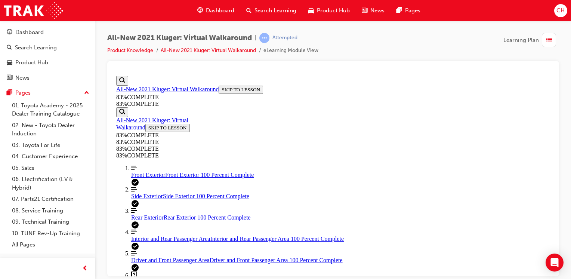
scroll to position [64, 0]
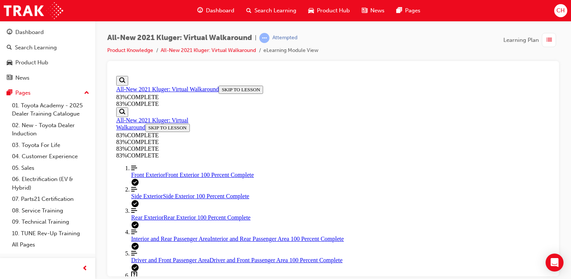
scroll to position [62, 0]
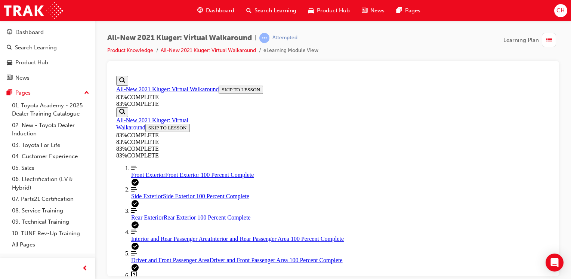
scroll to position [102, 0]
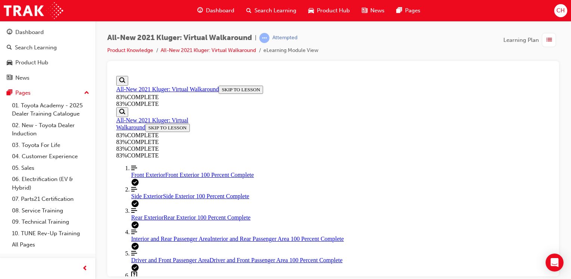
scroll to position [139, 0]
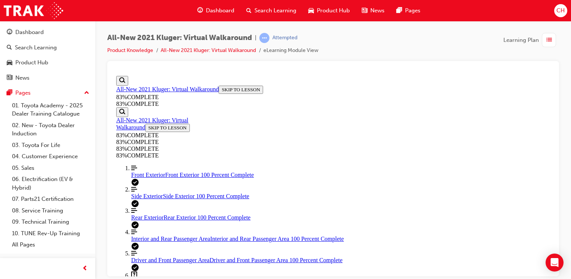
scroll to position [176, 0]
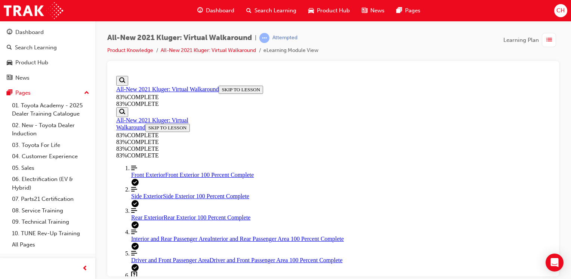
scroll to position [64, 0]
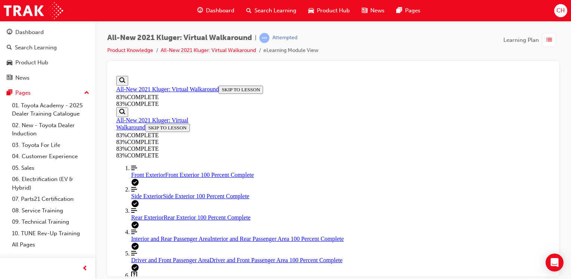
scroll to position [176, 0]
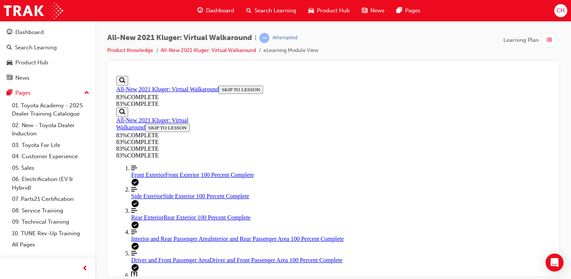
scroll to position [64, 0]
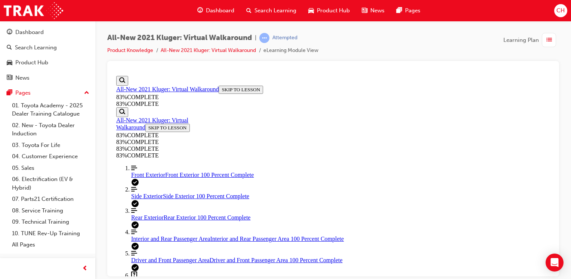
scroll to position [139, 0]
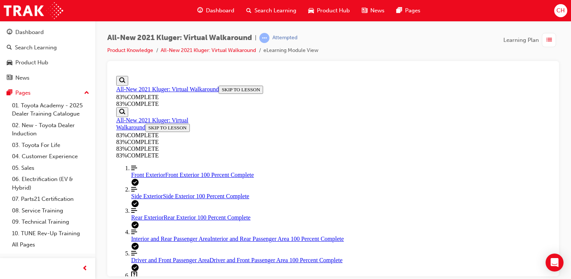
scroll to position [27, 0]
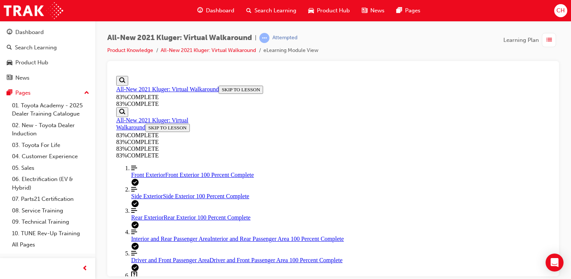
scroll to position [64, 0]
click at [179, 235] on div "Interior and Rear Passenger Area Interior and Rear Passenger Area 100 Percent C…" at bounding box center [340, 238] width 419 height 7
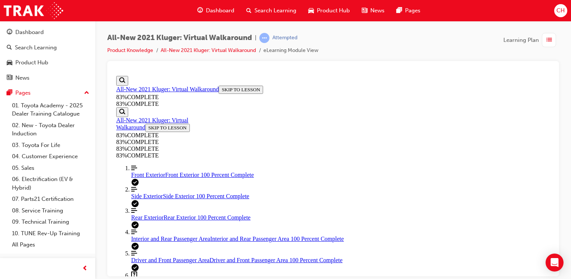
click at [181, 271] on link "Question box Question mark inside of a square Virtual Walkaround Quiz Virtual W…" at bounding box center [340, 278] width 419 height 14
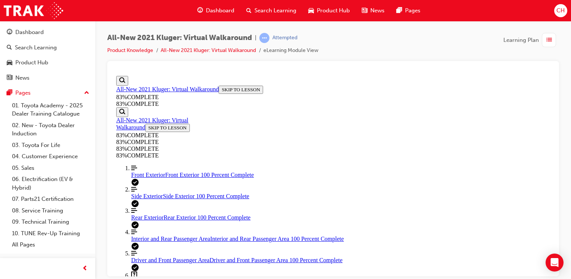
scroll to position [139, 0]
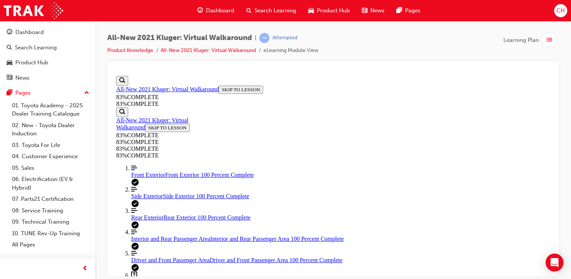
drag, startPoint x: 298, startPoint y: 139, endPoint x: 302, endPoint y: 144, distance: 6.6
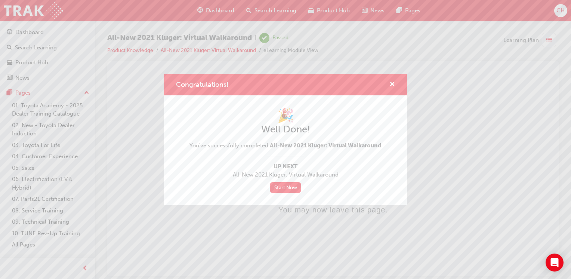
scroll to position [0, 0]
click at [288, 187] on link "Start Now" at bounding box center [285, 187] width 31 height 11
click at [394, 85] on span "cross-icon" at bounding box center [392, 84] width 6 height 7
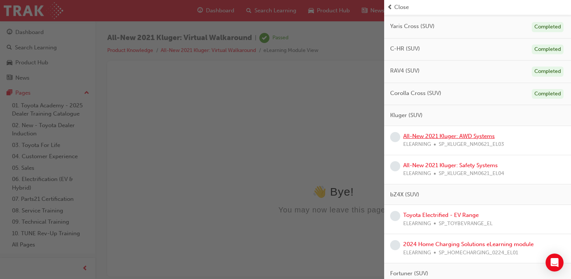
scroll to position [187, 0]
